Goal: Information Seeking & Learning: Learn about a topic

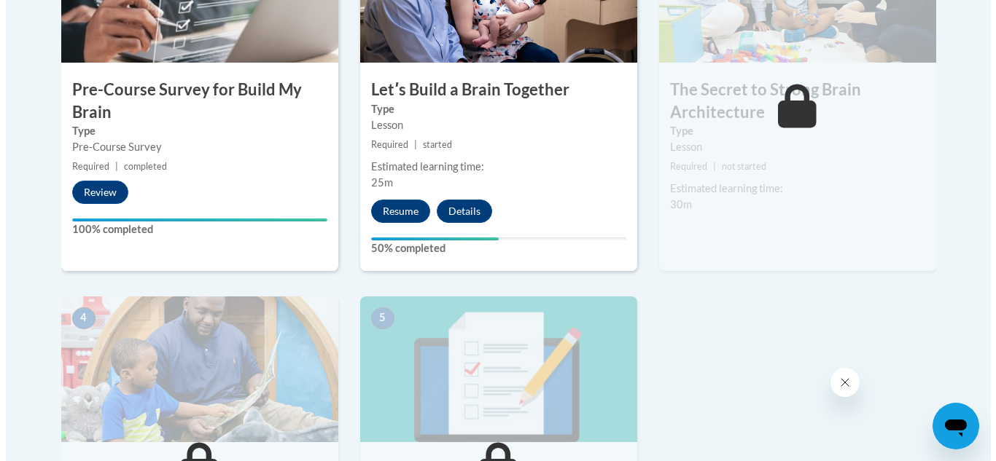
scroll to position [594, 0]
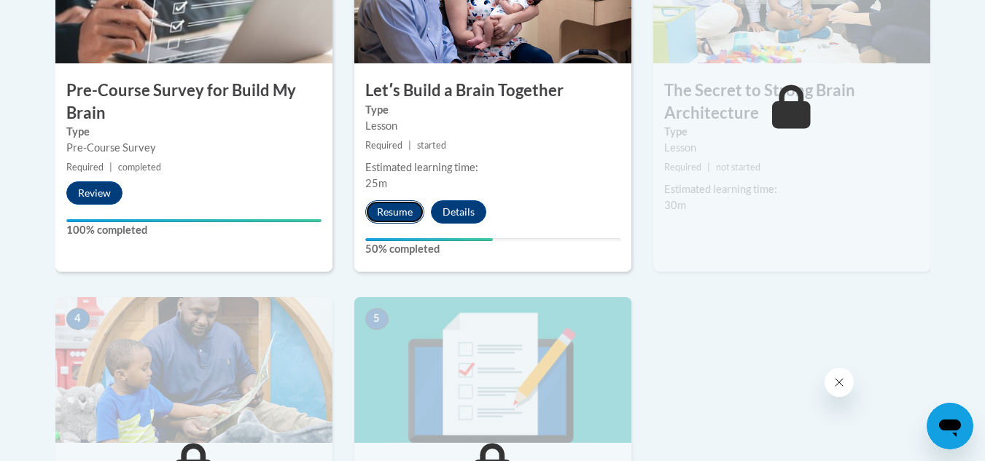
click at [388, 215] on button "Resume" at bounding box center [394, 211] width 59 height 23
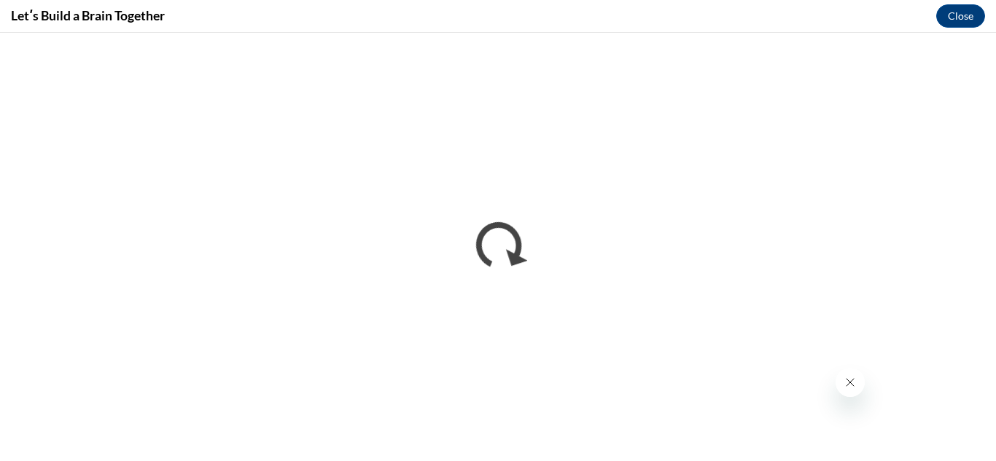
scroll to position [0, 0]
click at [237, 6] on div "Letʹs Build a Brain Together Close" at bounding box center [498, 16] width 996 height 33
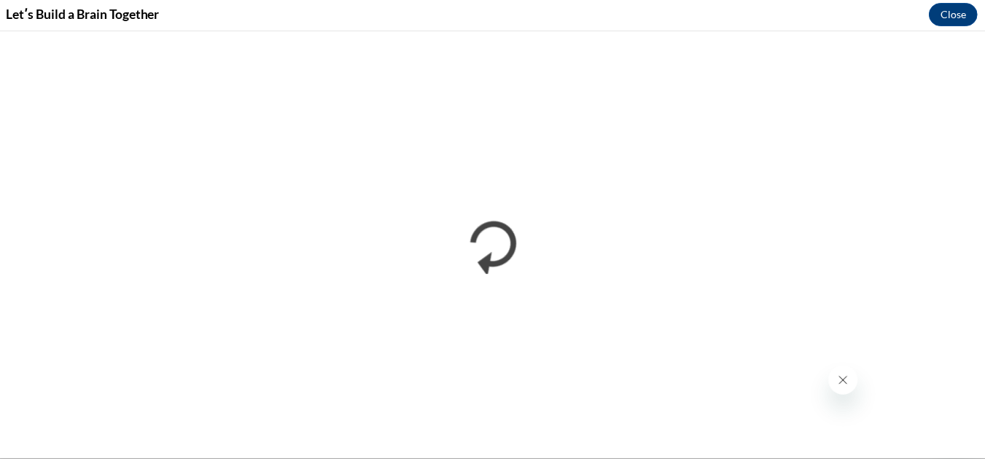
scroll to position [593, 0]
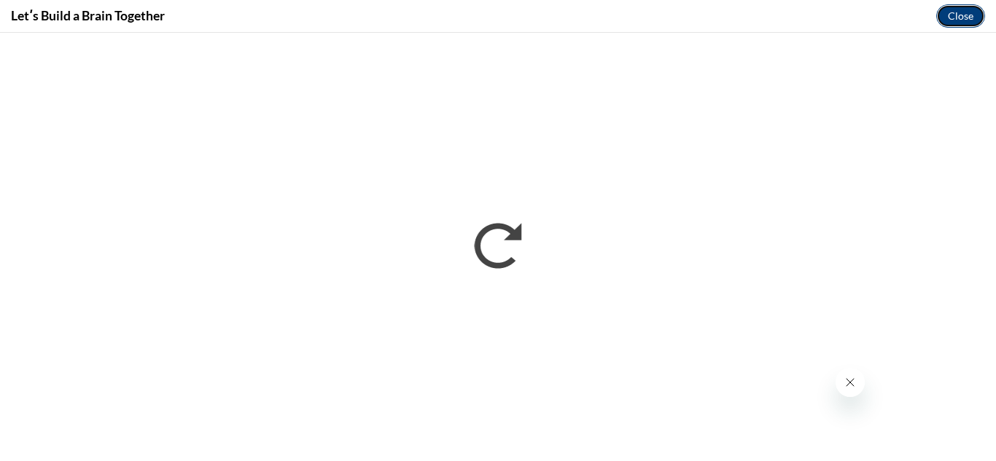
click at [940, 22] on button "Close" at bounding box center [960, 15] width 49 height 23
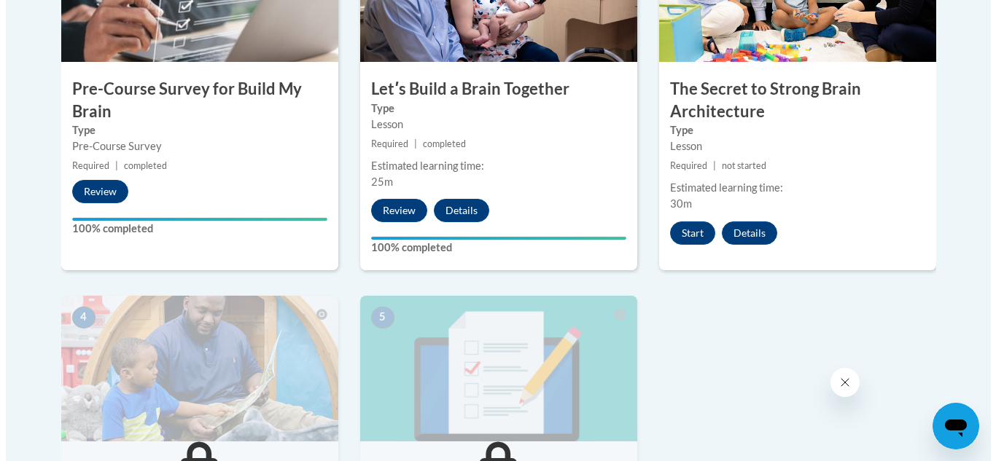
scroll to position [595, 0]
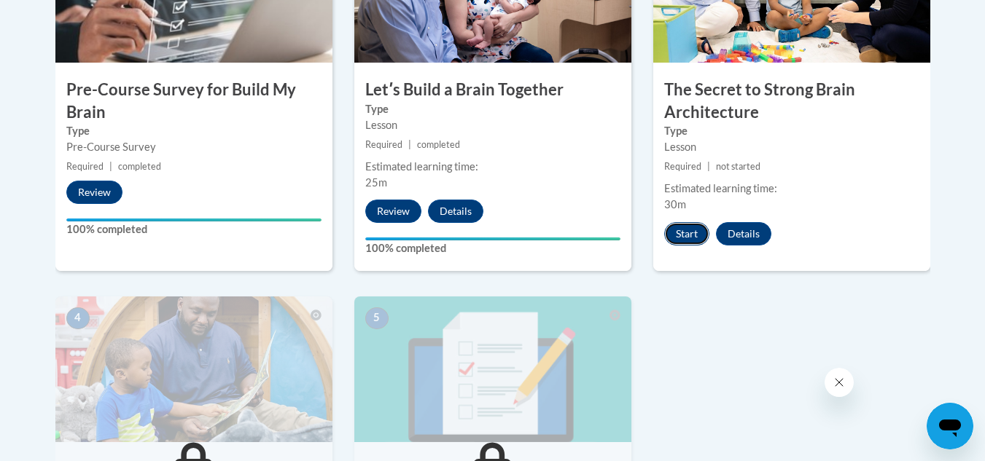
click at [679, 230] on button "Start" at bounding box center [686, 233] width 45 height 23
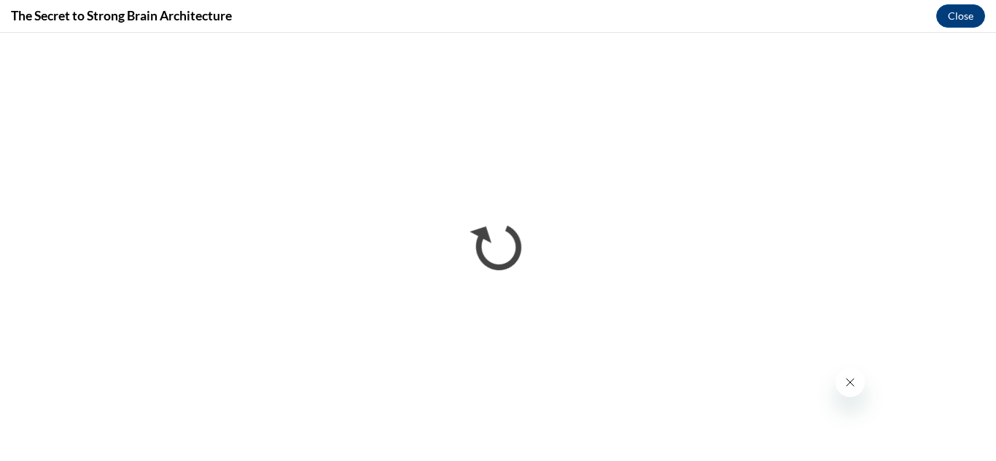
scroll to position [0, 0]
